Goal: Navigation & Orientation: Go to known website

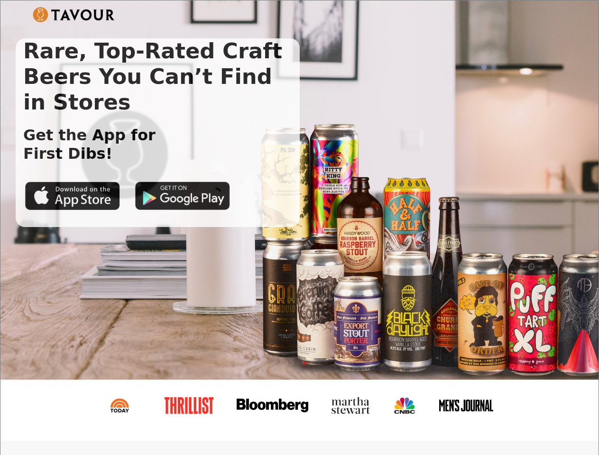
click at [73, 15] on img at bounding box center [74, 14] width 82 height 15
